Goal: Information Seeking & Learning: Learn about a topic

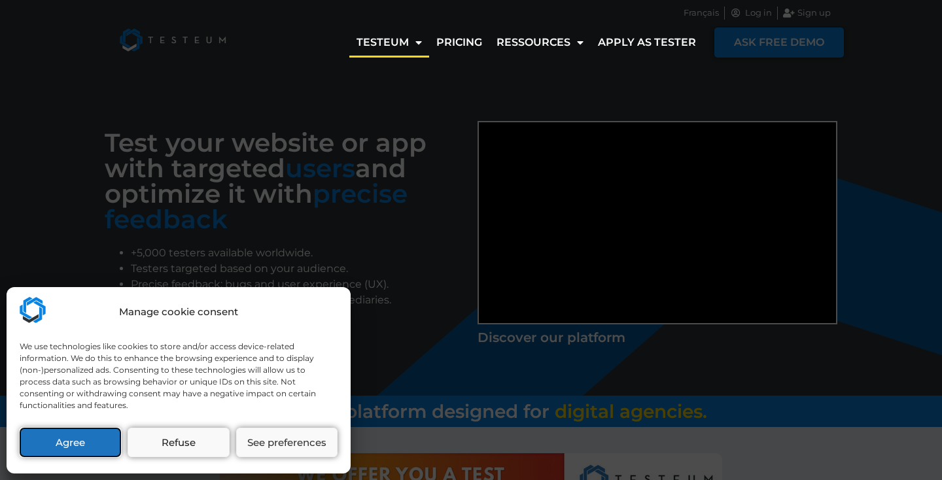
click at [71, 450] on button "Agree" at bounding box center [70, 442] width 101 height 29
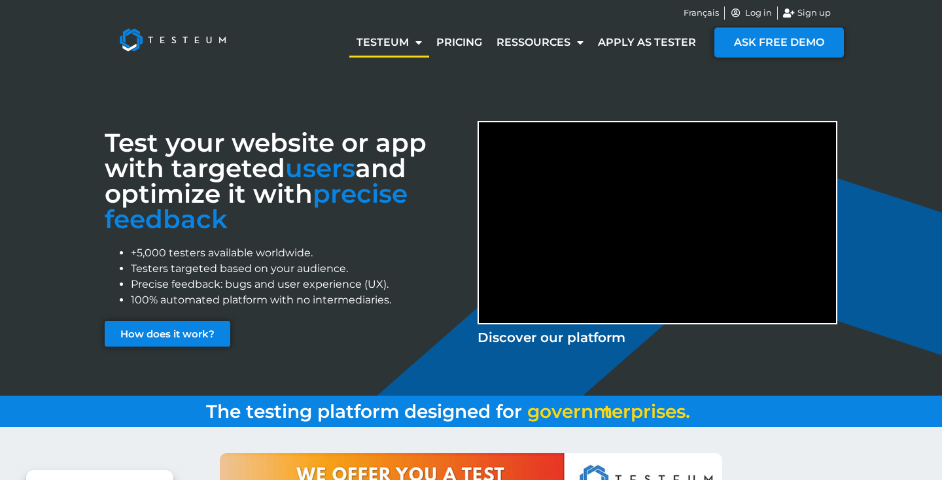
click at [266, 181] on h3 "Test your website or app with targeted users and optimize it with precise feedb…" at bounding box center [285, 181] width 360 height 102
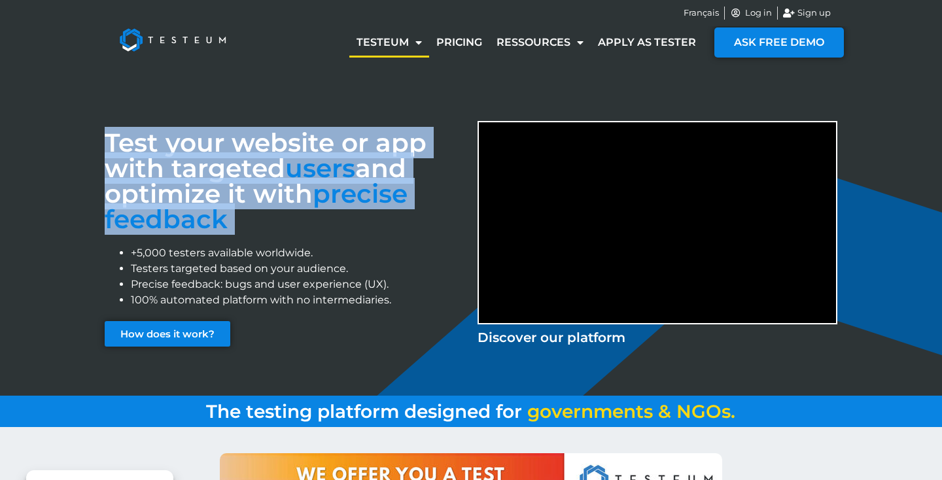
click at [266, 181] on h3 "Test your website or app with targeted users and optimize it with precise feedb…" at bounding box center [285, 181] width 360 height 102
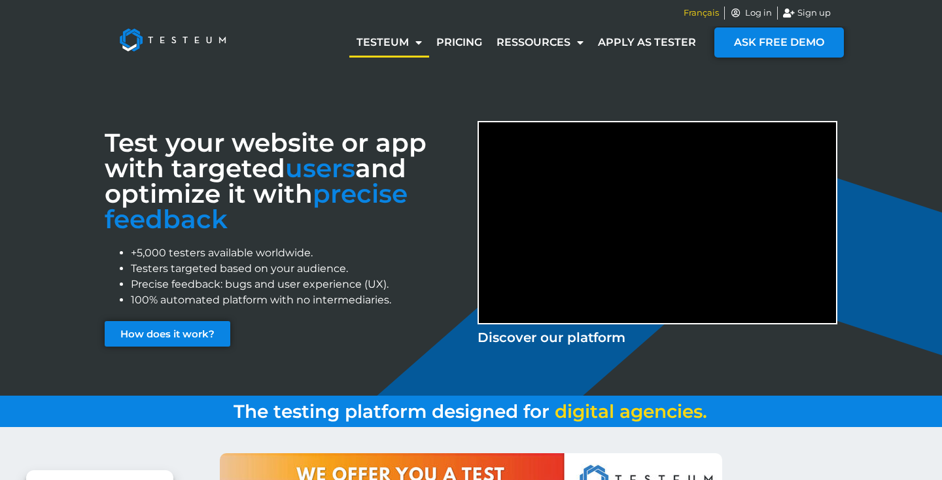
click at [706, 14] on span "Français" at bounding box center [701, 13] width 35 height 13
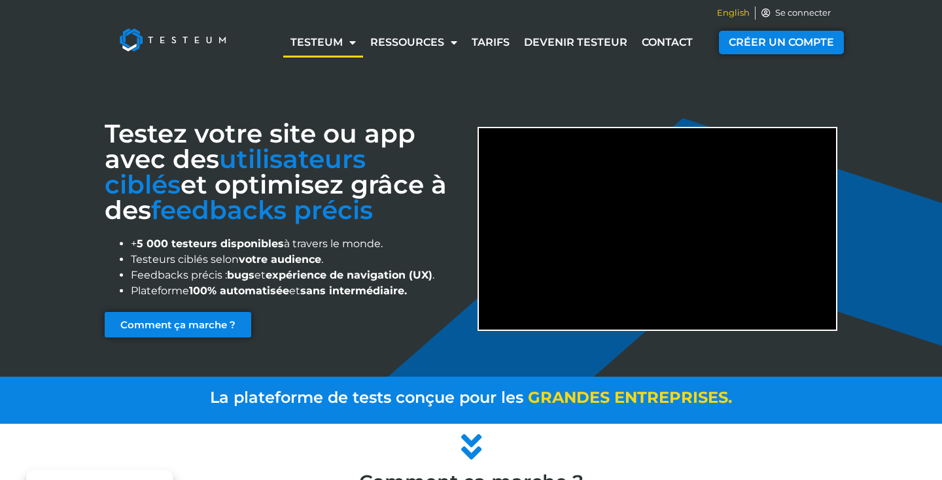
click at [722, 13] on span "English" at bounding box center [733, 13] width 33 height 13
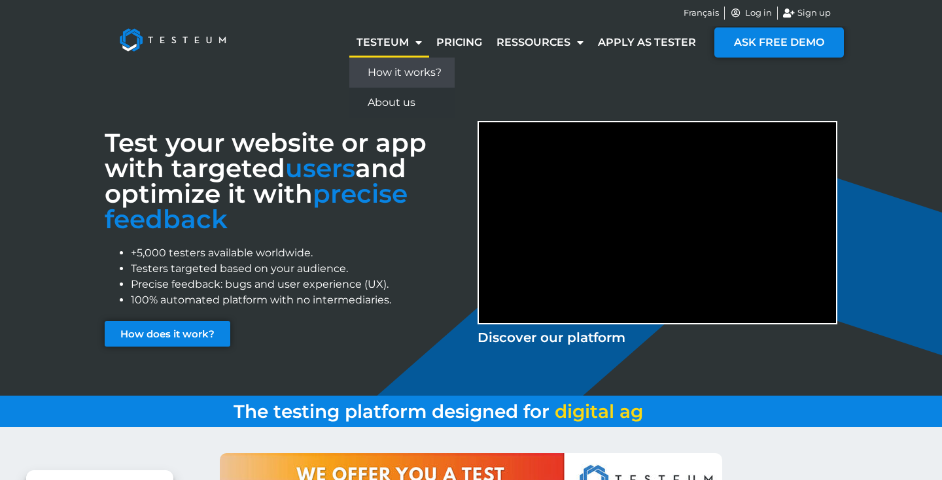
click at [402, 73] on link "How it works?" at bounding box center [401, 73] width 105 height 30
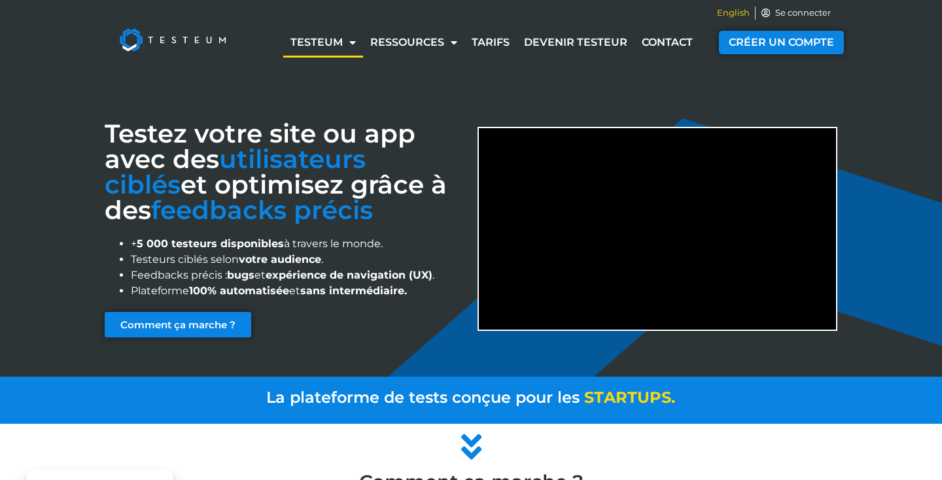
click at [729, 14] on span "English" at bounding box center [733, 13] width 33 height 13
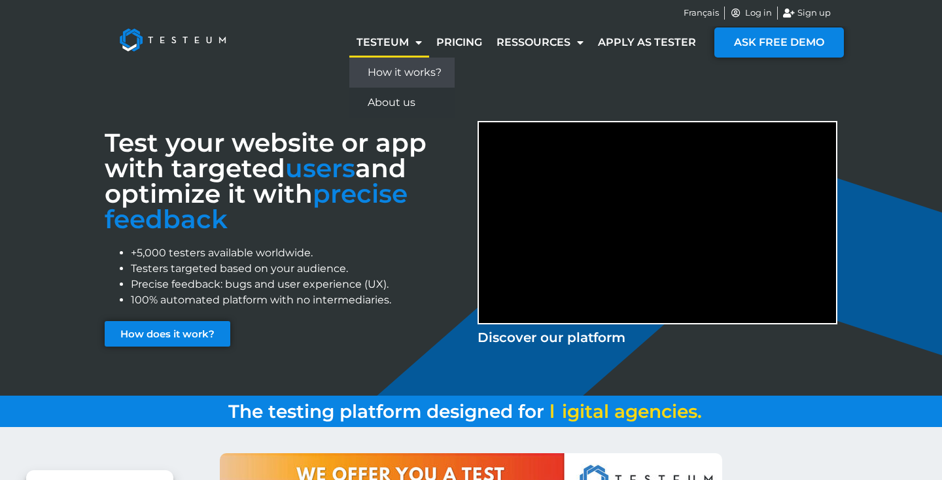
click at [397, 76] on link "How it works?" at bounding box center [401, 73] width 105 height 30
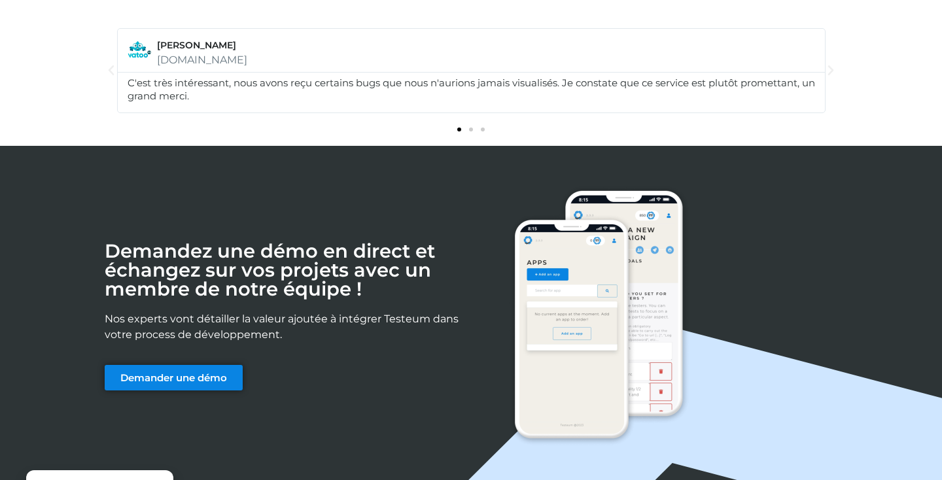
scroll to position [1913, 0]
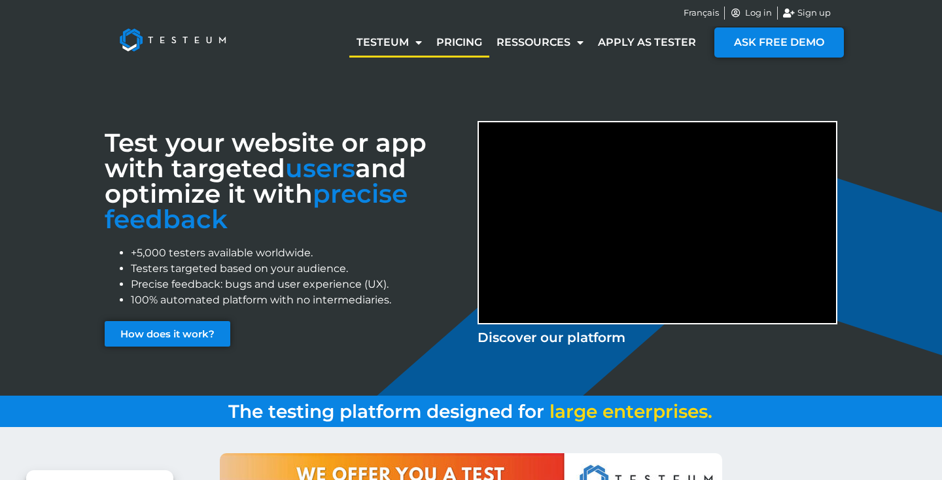
click at [458, 45] on link "Pricing" at bounding box center [459, 42] width 60 height 30
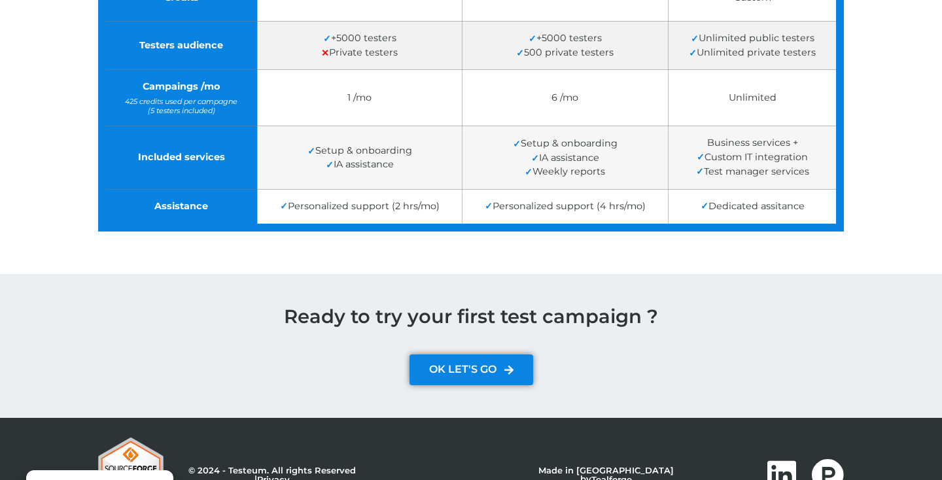
scroll to position [580, 0]
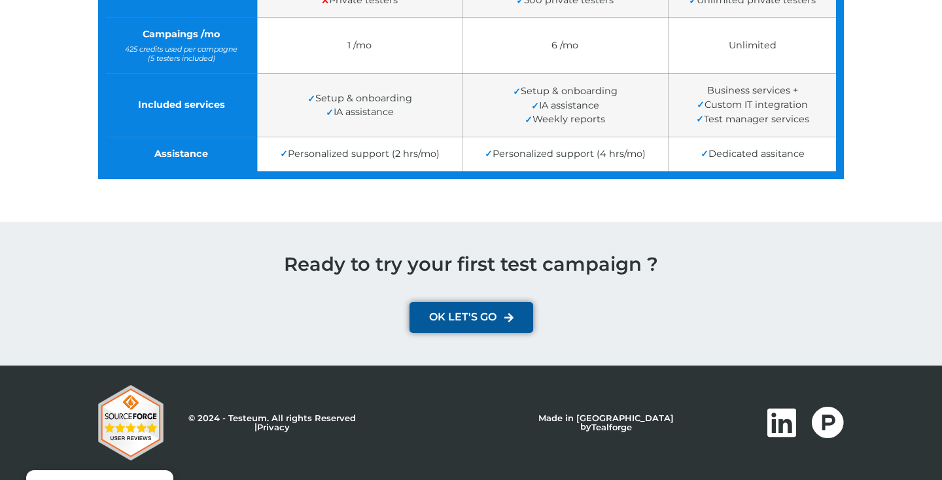
click at [512, 317] on icon at bounding box center [509, 317] width 9 height 11
